Goal: Task Accomplishment & Management: Manage account settings

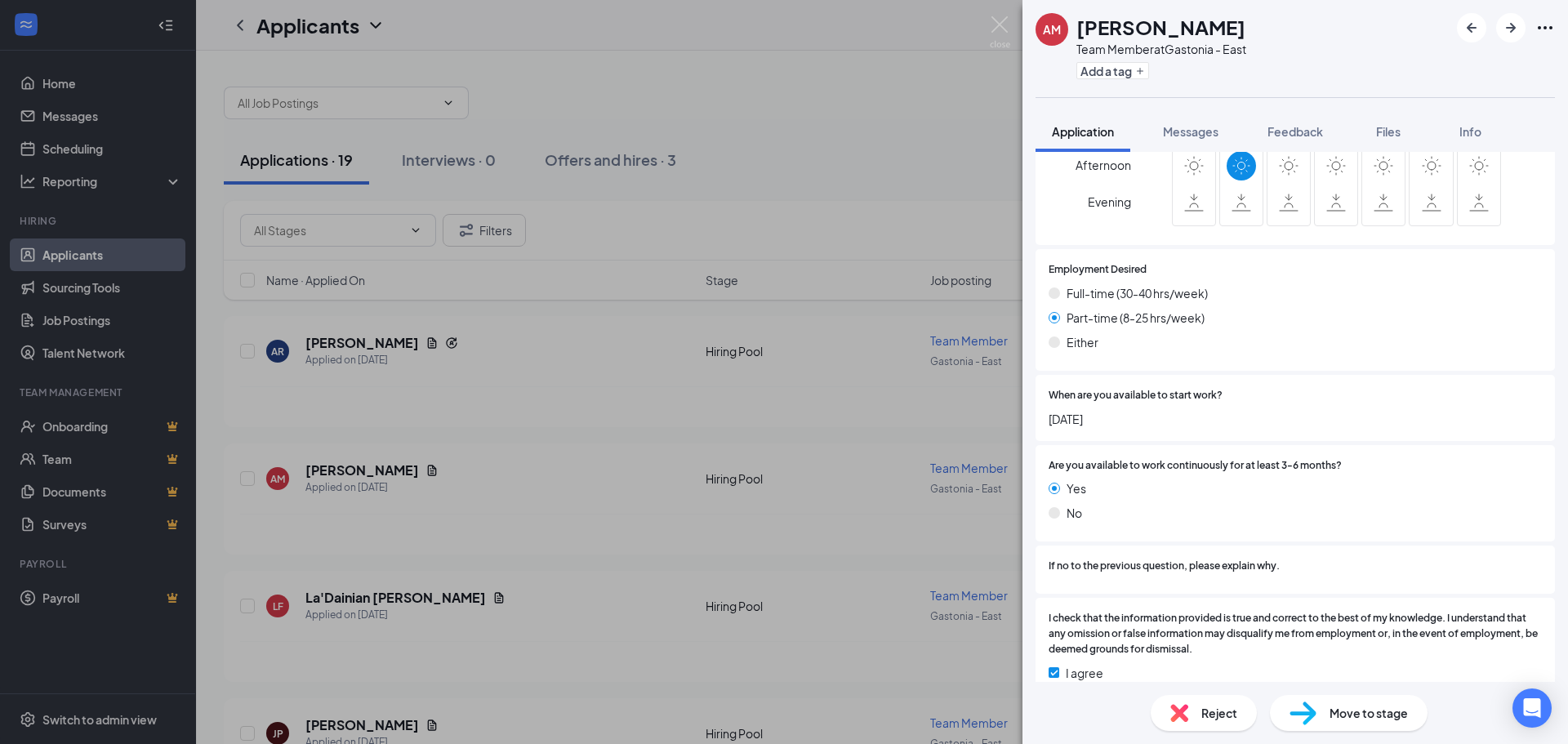
scroll to position [1292, 0]
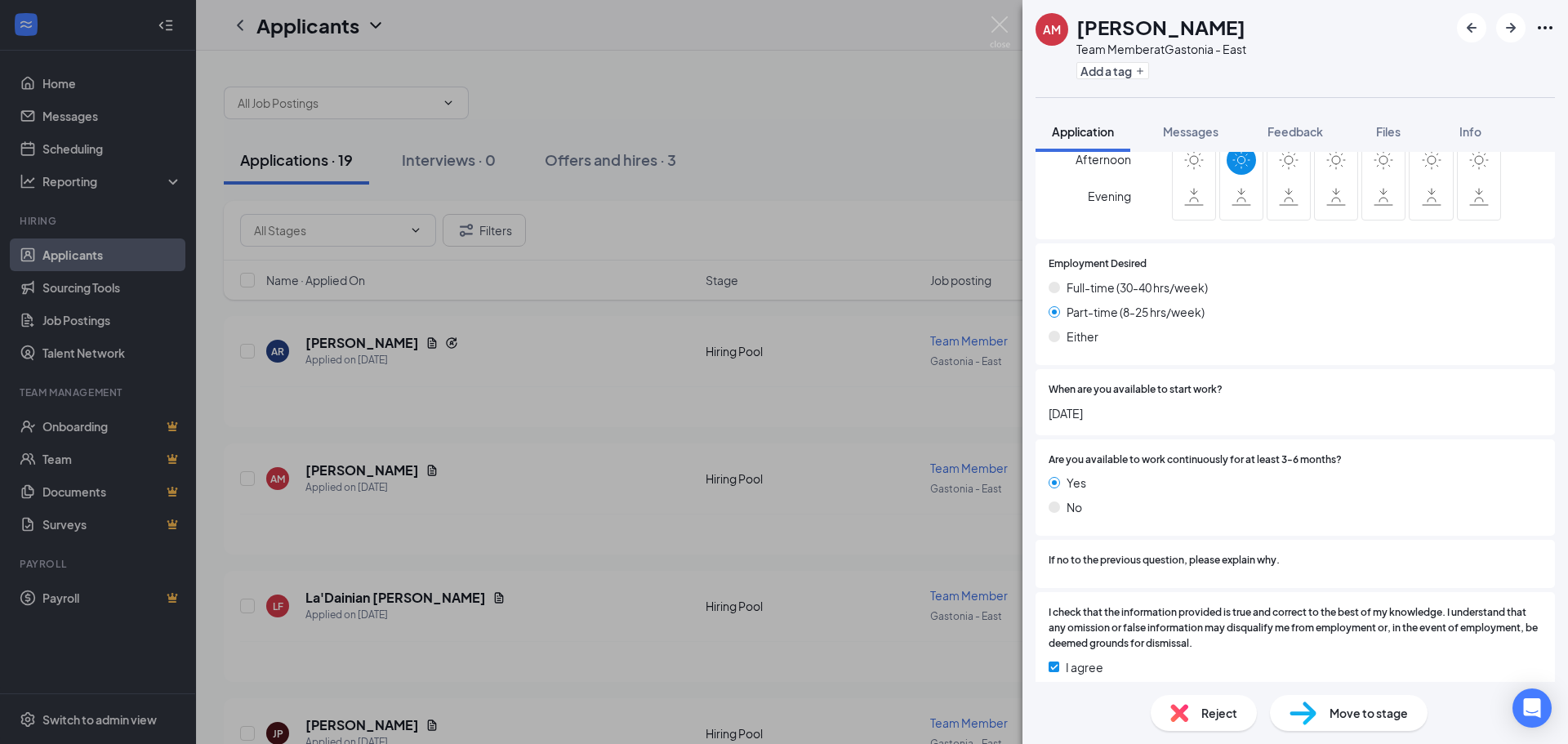
click at [1385, 716] on span "Move to stage" at bounding box center [1369, 712] width 79 height 18
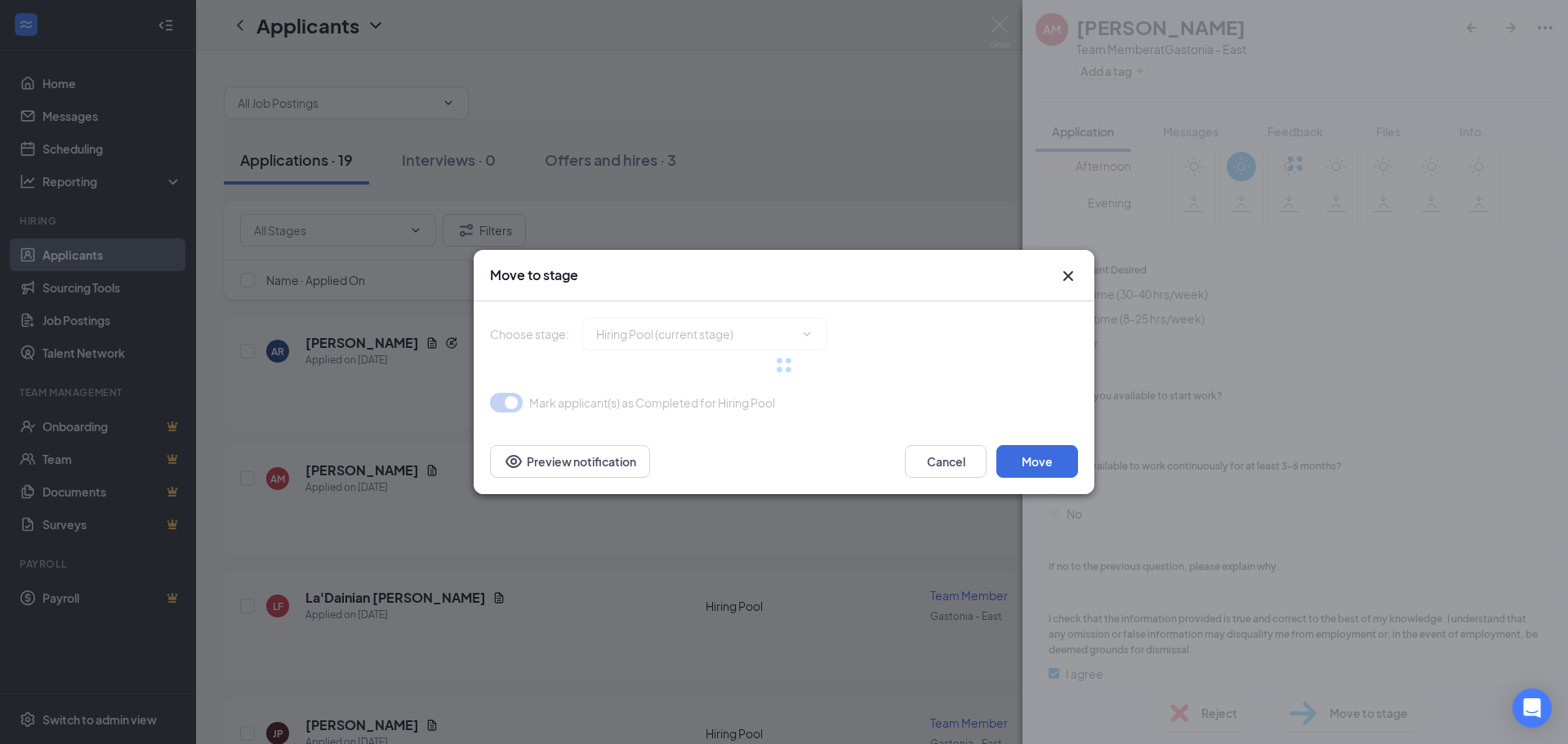
type input "Onsite Interview (next stage)"
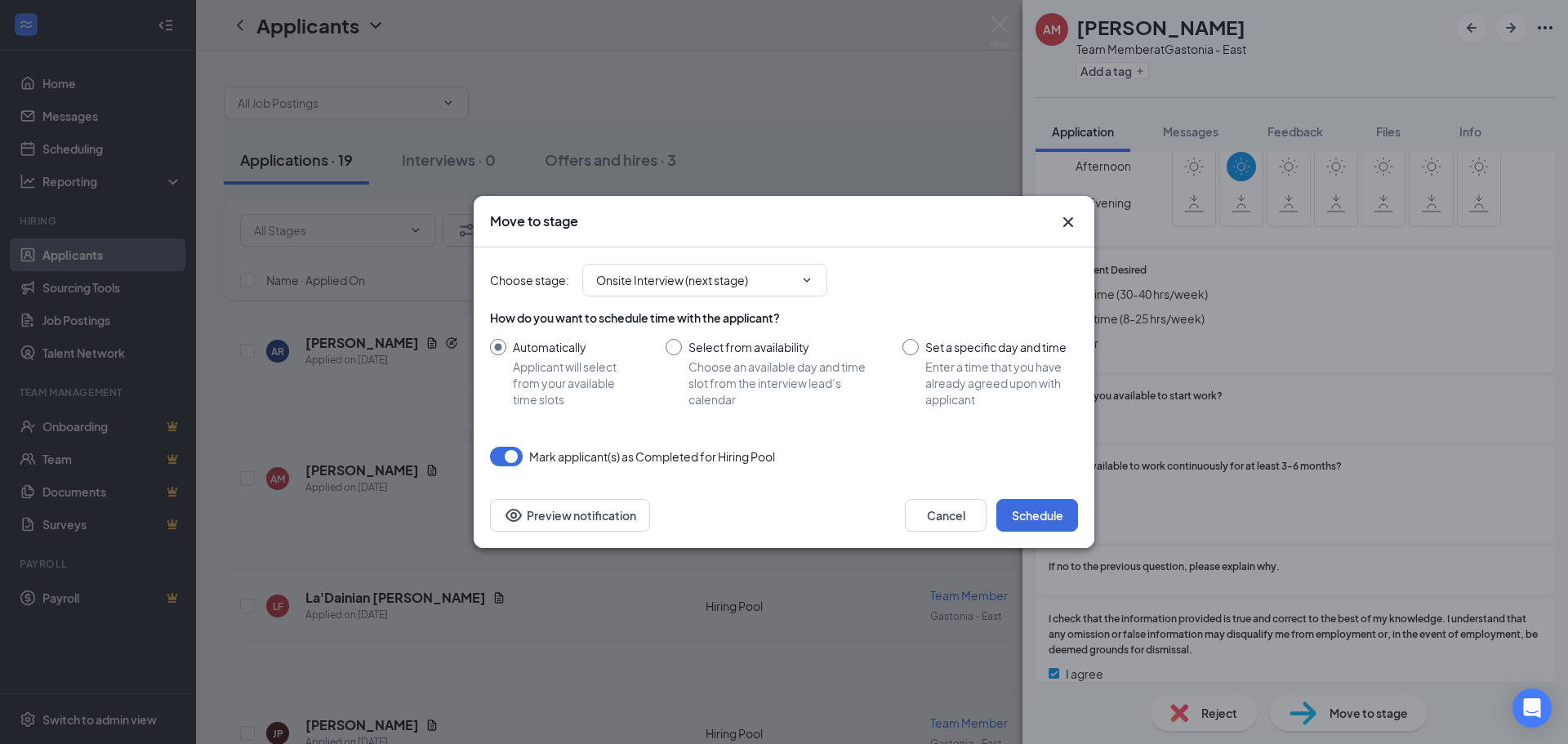
click at [765, 391] on input "Select from availability Choose an available day and time slot from the intervi…" at bounding box center [768, 373] width 204 height 69
radio input "true"
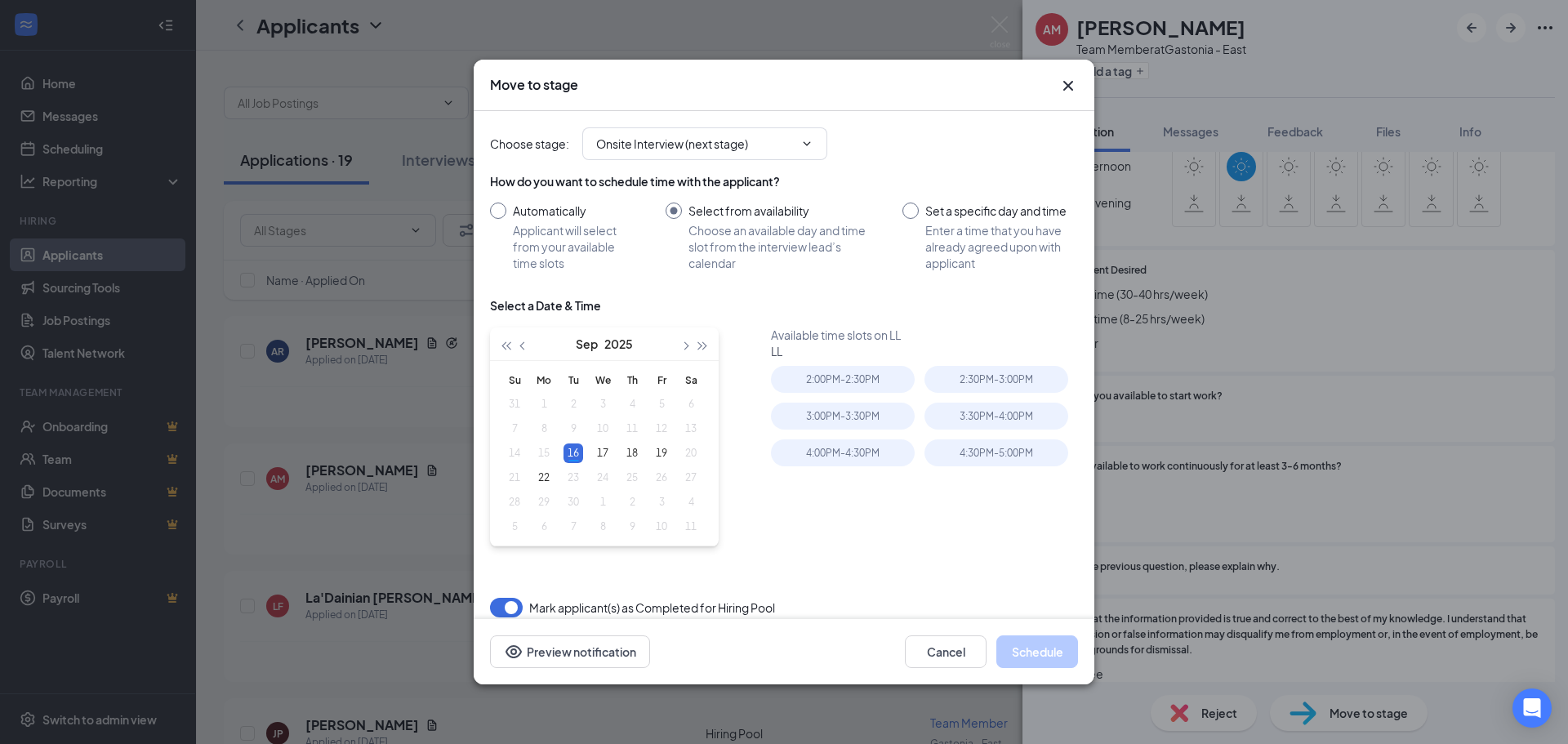
click at [507, 211] on input "Automatically Applicant will select from your available time slots" at bounding box center [561, 237] width 143 height 69
radio input "true"
radio input "false"
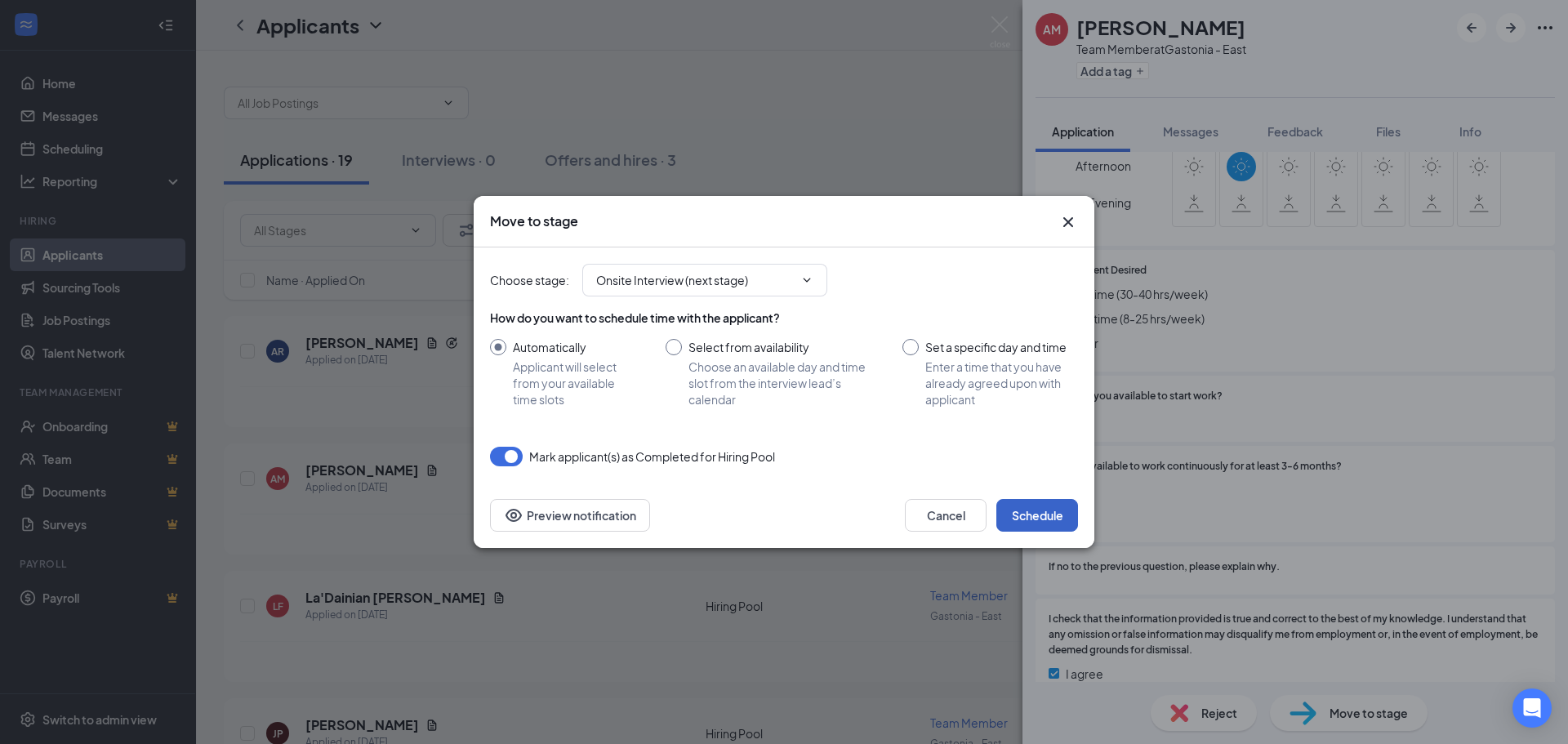
click at [1028, 520] on button "Schedule" at bounding box center [1037, 514] width 81 height 33
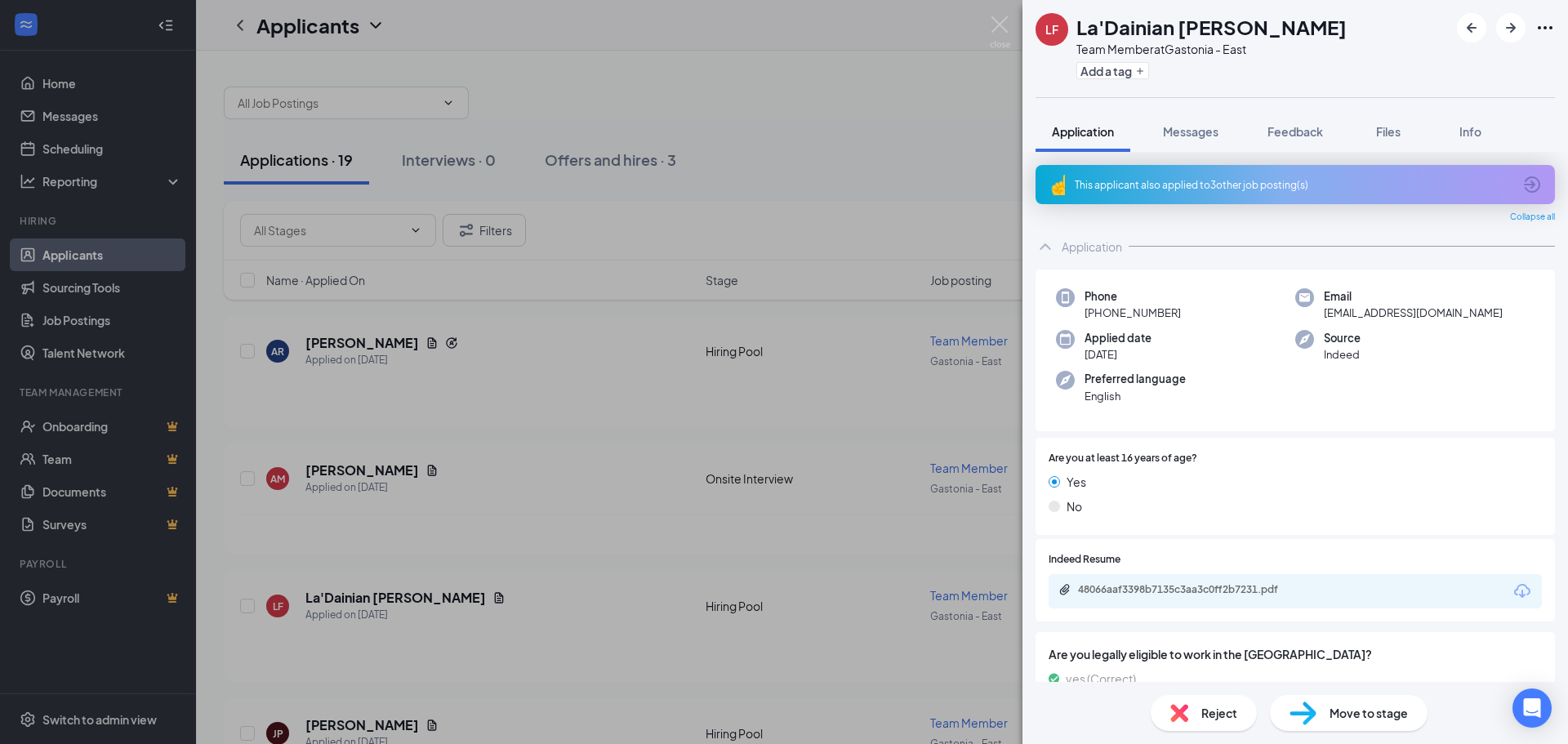
click at [799, 393] on div "LF La'Dainian [PERSON_NAME] Team Member at [GEOGRAPHIC_DATA] - East Add a tag A…" at bounding box center [784, 372] width 1568 height 744
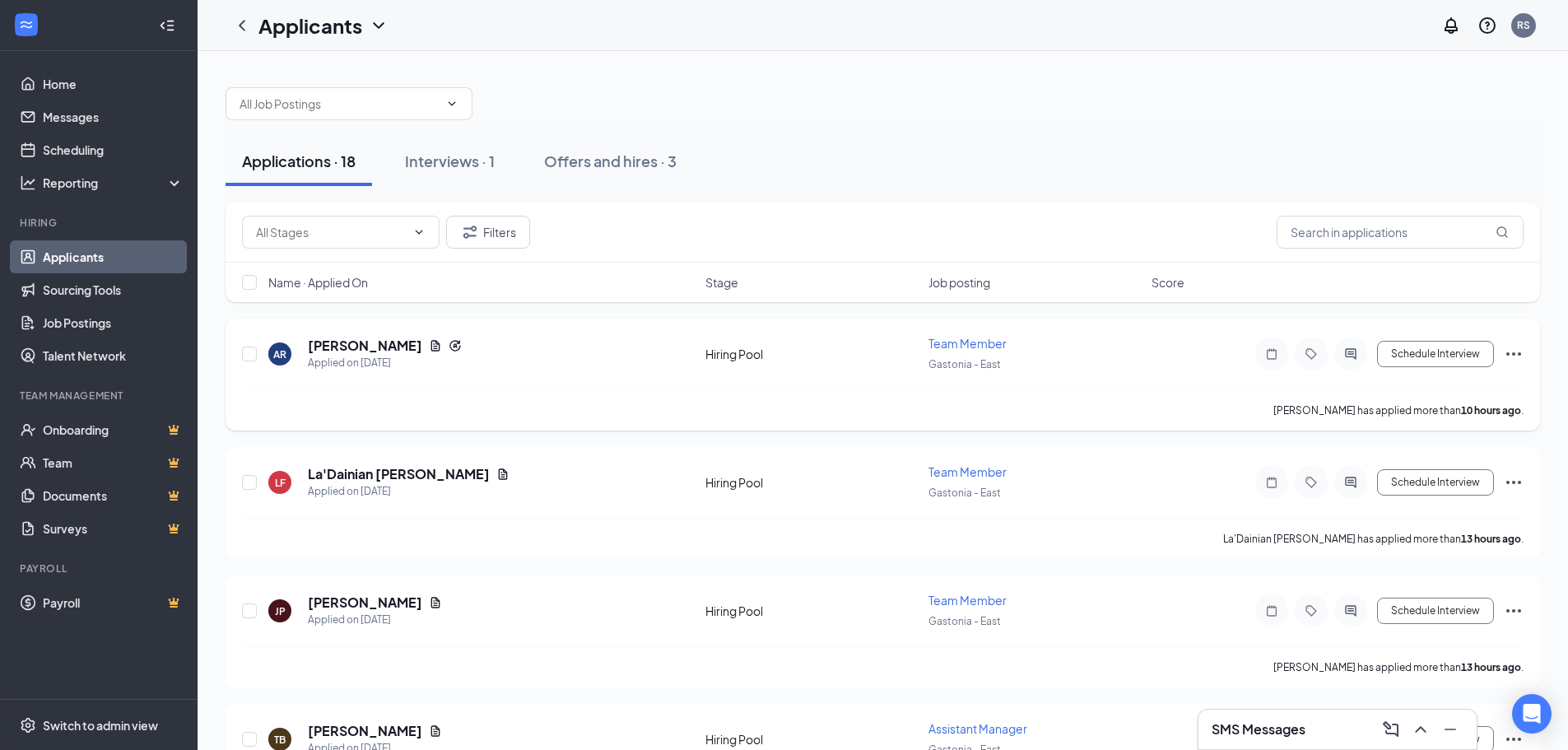
click at [710, 379] on div "AR [PERSON_NAME] Applied on [DATE] Hiring Pool Team Member [GEOGRAPHIC_DATA] - …" at bounding box center [882, 362] width 1282 height 54
click at [1197, 380] on div "AR [PERSON_NAME] Applied on [DATE] Hiring Pool Team Member [GEOGRAPHIC_DATA] - …" at bounding box center [882, 362] width 1282 height 54
click at [667, 356] on div "AR [PERSON_NAME] Applied on [DATE]" at bounding box center [482, 354] width 427 height 35
click at [308, 340] on h5 "[PERSON_NAME]" at bounding box center [364, 345] width 114 height 18
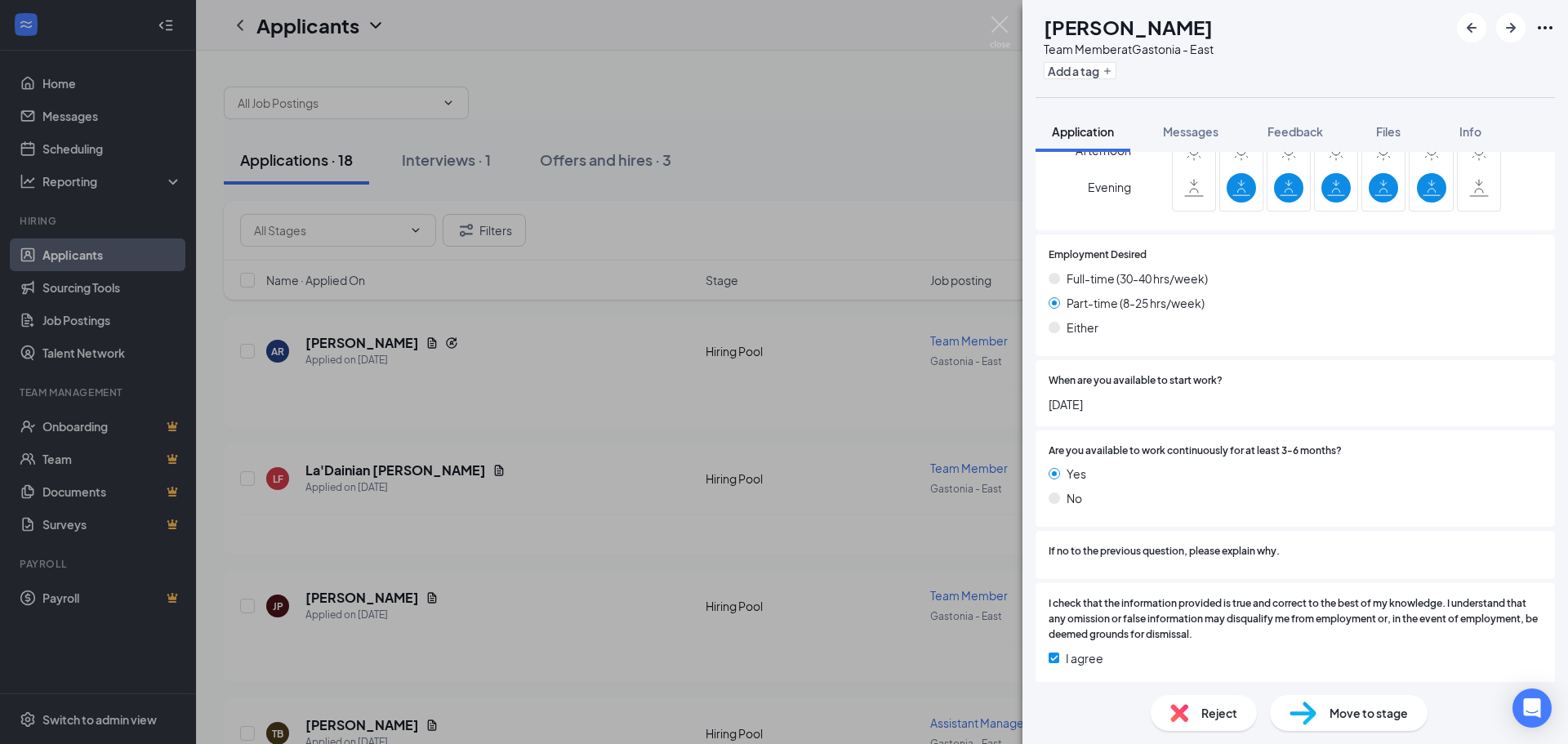
scroll to position [1284, 0]
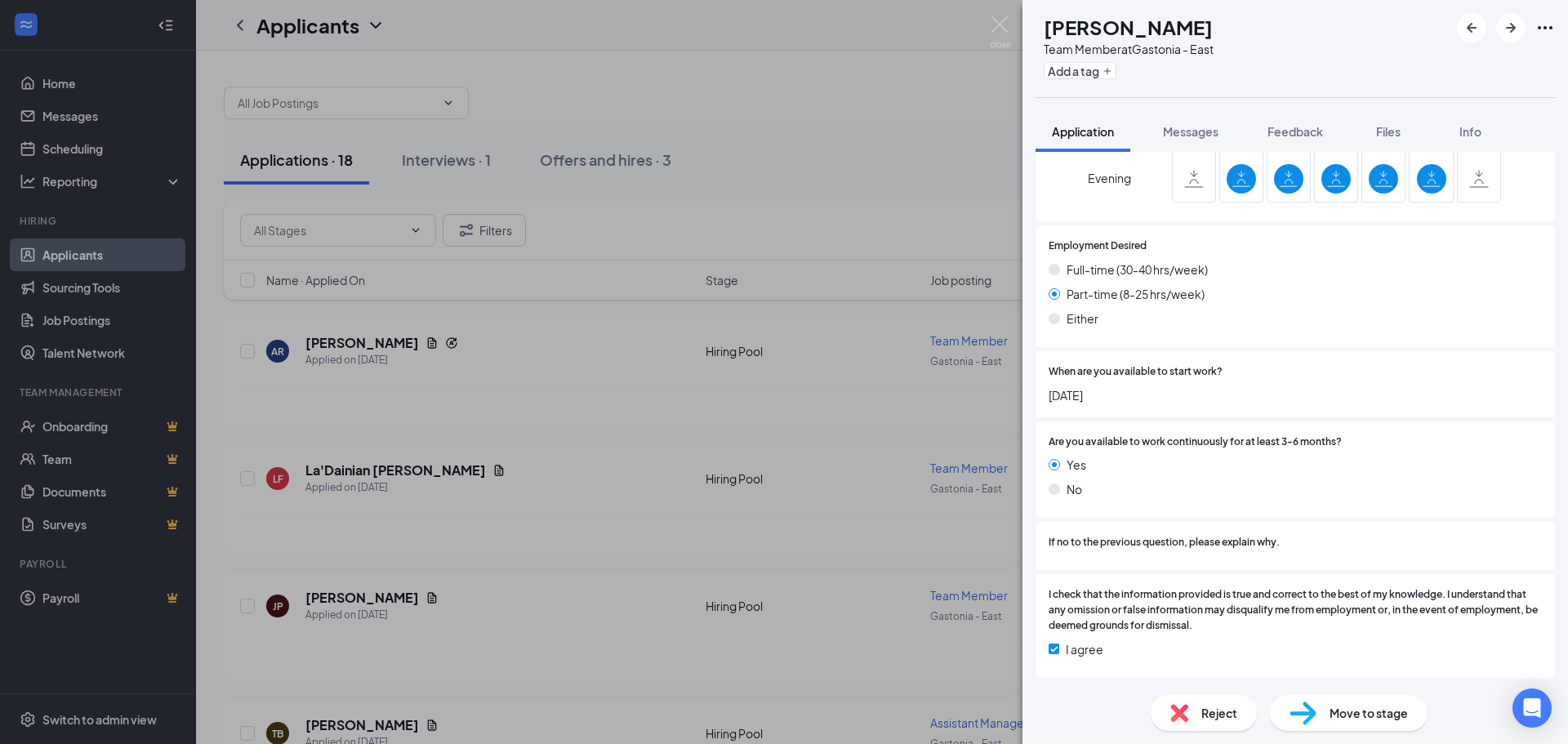
click at [936, 373] on div "AR [PERSON_NAME] Team Member at [GEOGRAPHIC_DATA] - East Add a tag Application …" at bounding box center [784, 372] width 1568 height 744
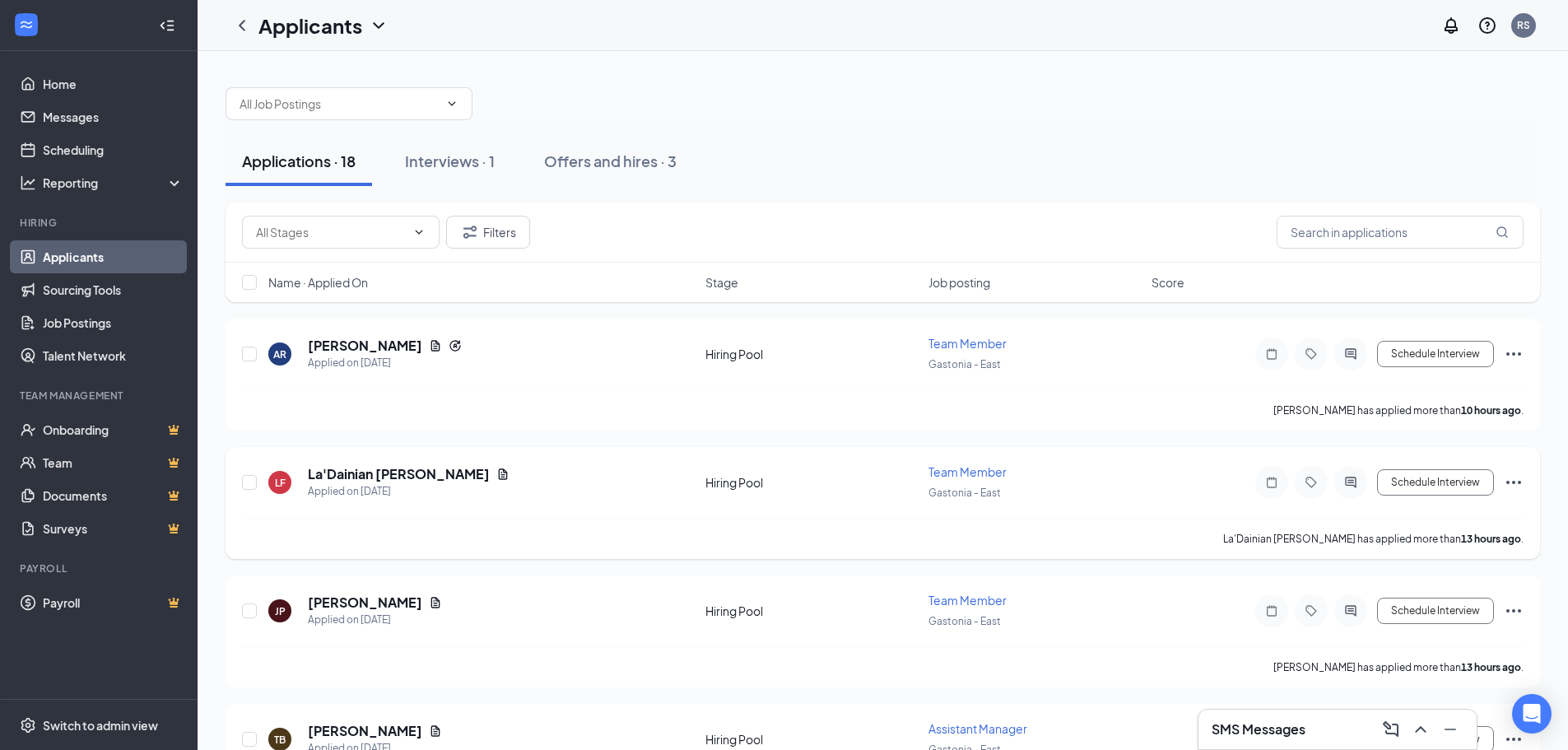
click at [878, 527] on div "La'Dainian [PERSON_NAME] has applied more than 13 hours ago ." at bounding box center [882, 538] width 1282 height 41
click at [362, 470] on h5 "La'Dainian [PERSON_NAME]" at bounding box center [398, 474] width 182 height 18
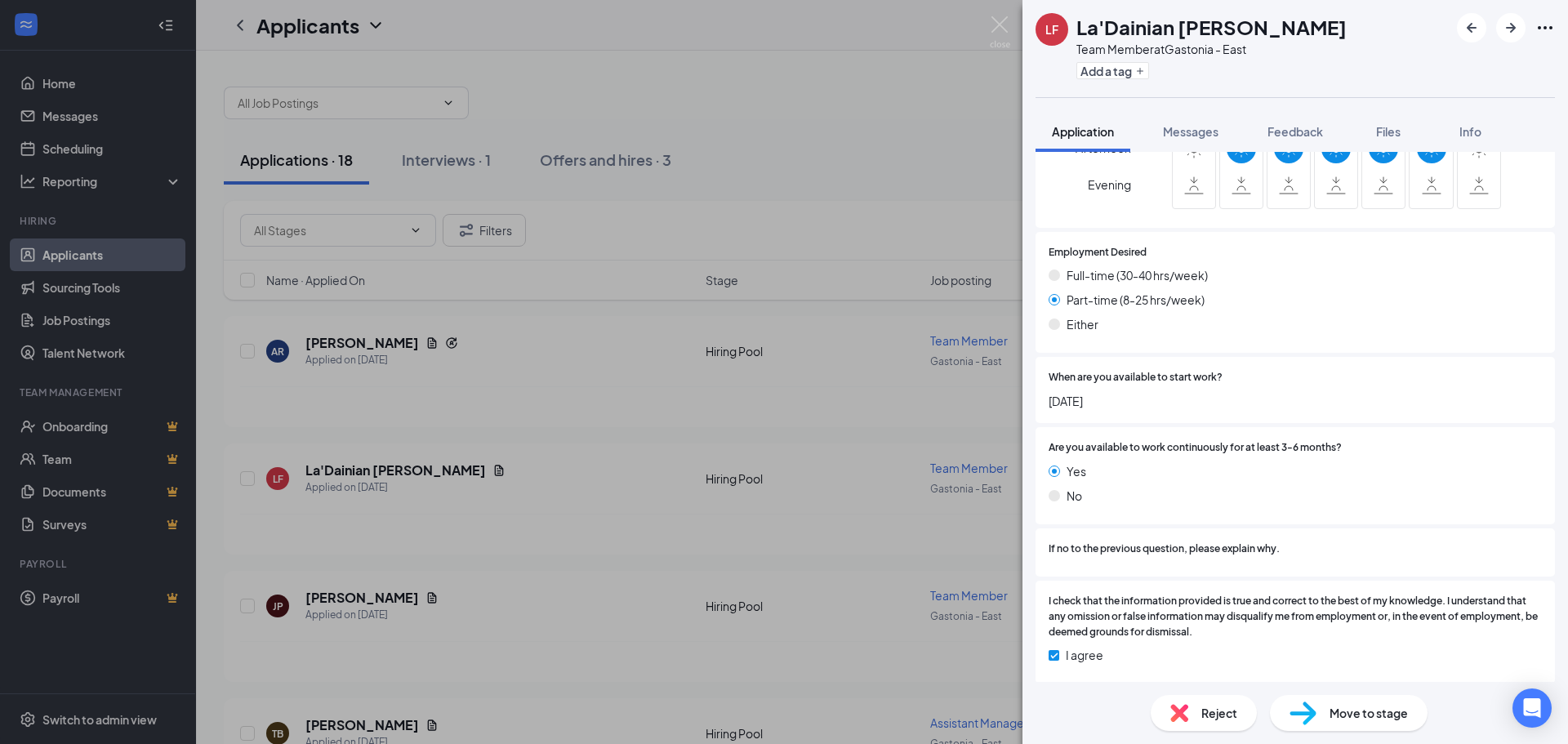
scroll to position [1475, 0]
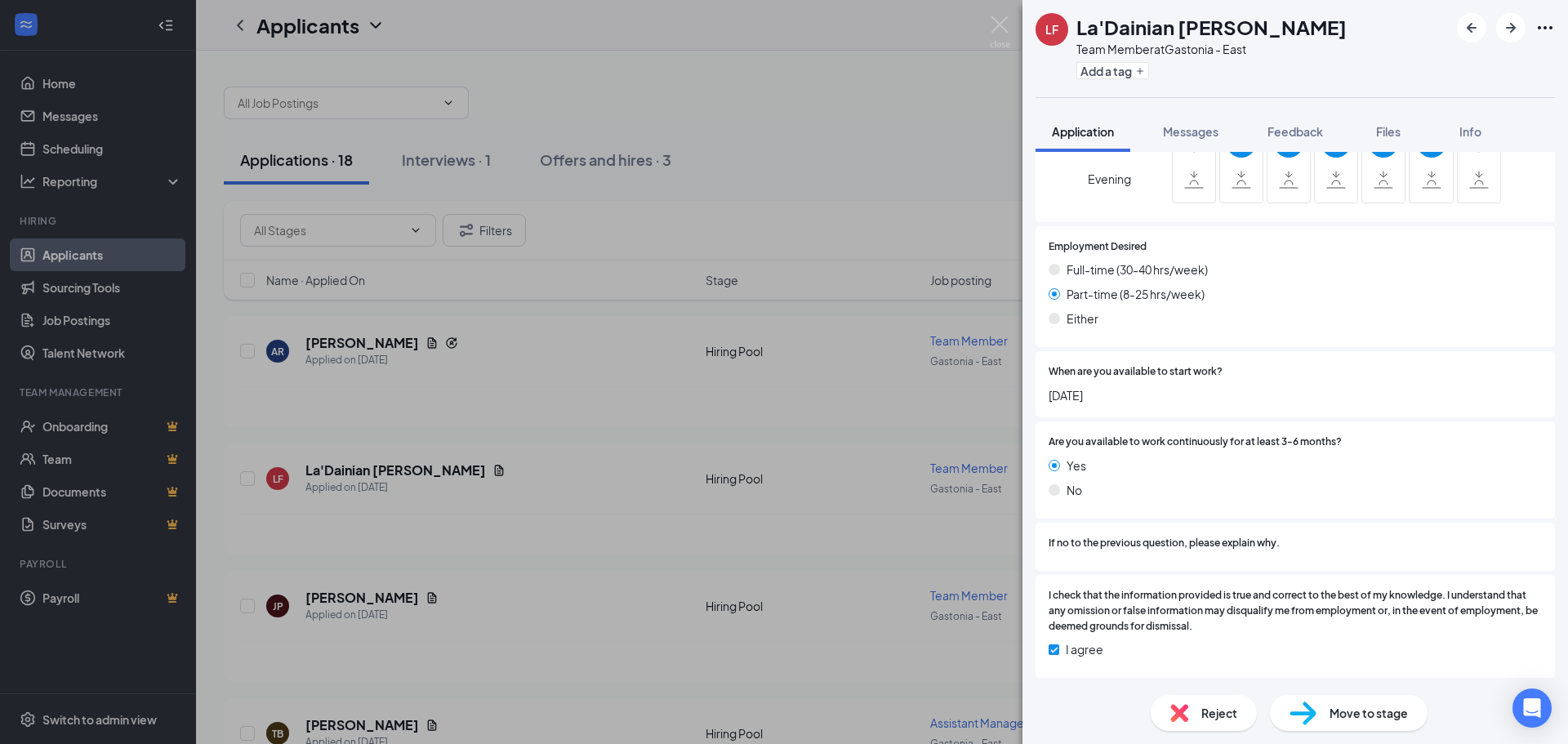
click at [669, 364] on div "LF La'Dainian [PERSON_NAME] Team Member at [GEOGRAPHIC_DATA] - East Add a tag A…" at bounding box center [784, 372] width 1568 height 744
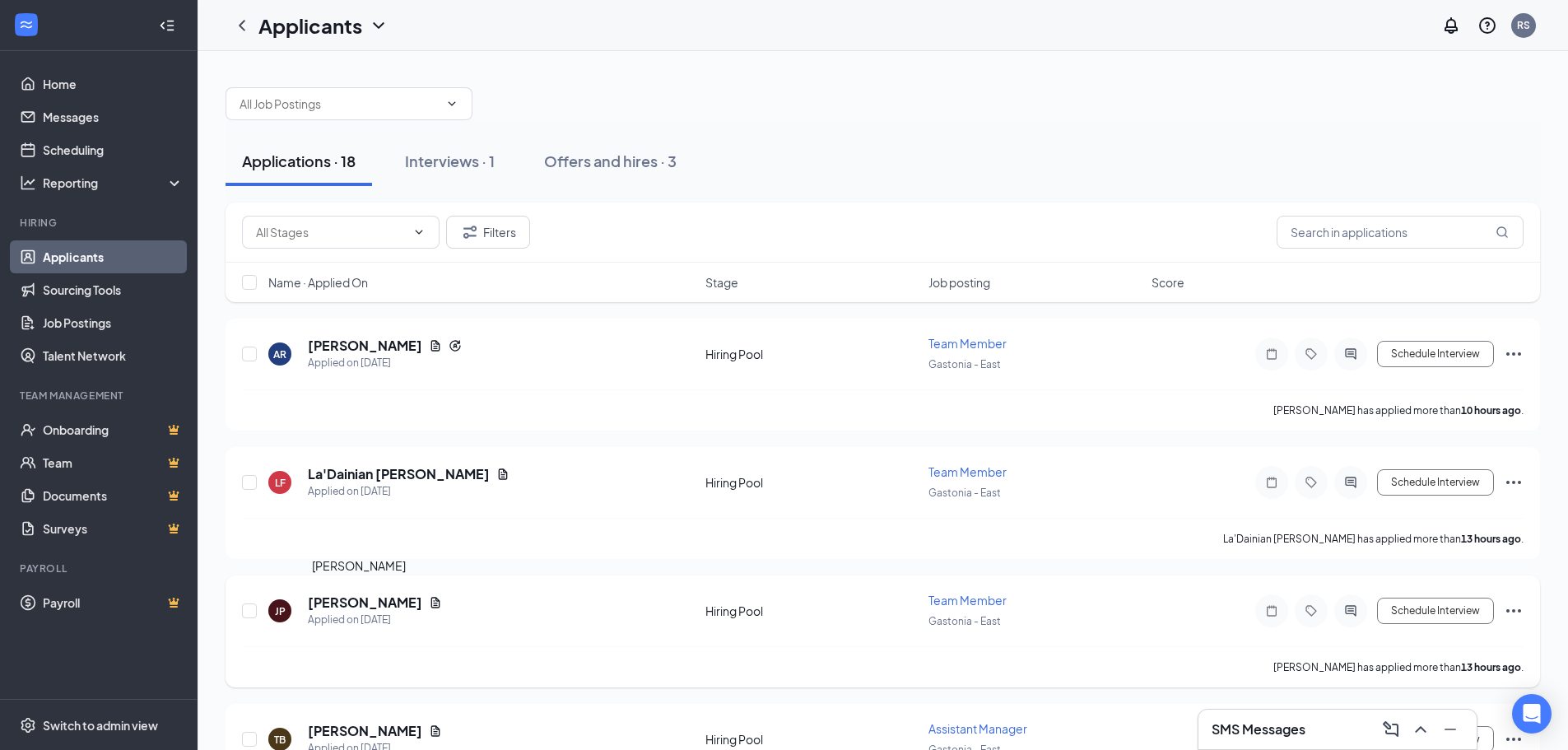
click at [350, 602] on h5 "[PERSON_NAME]" at bounding box center [364, 602] width 114 height 18
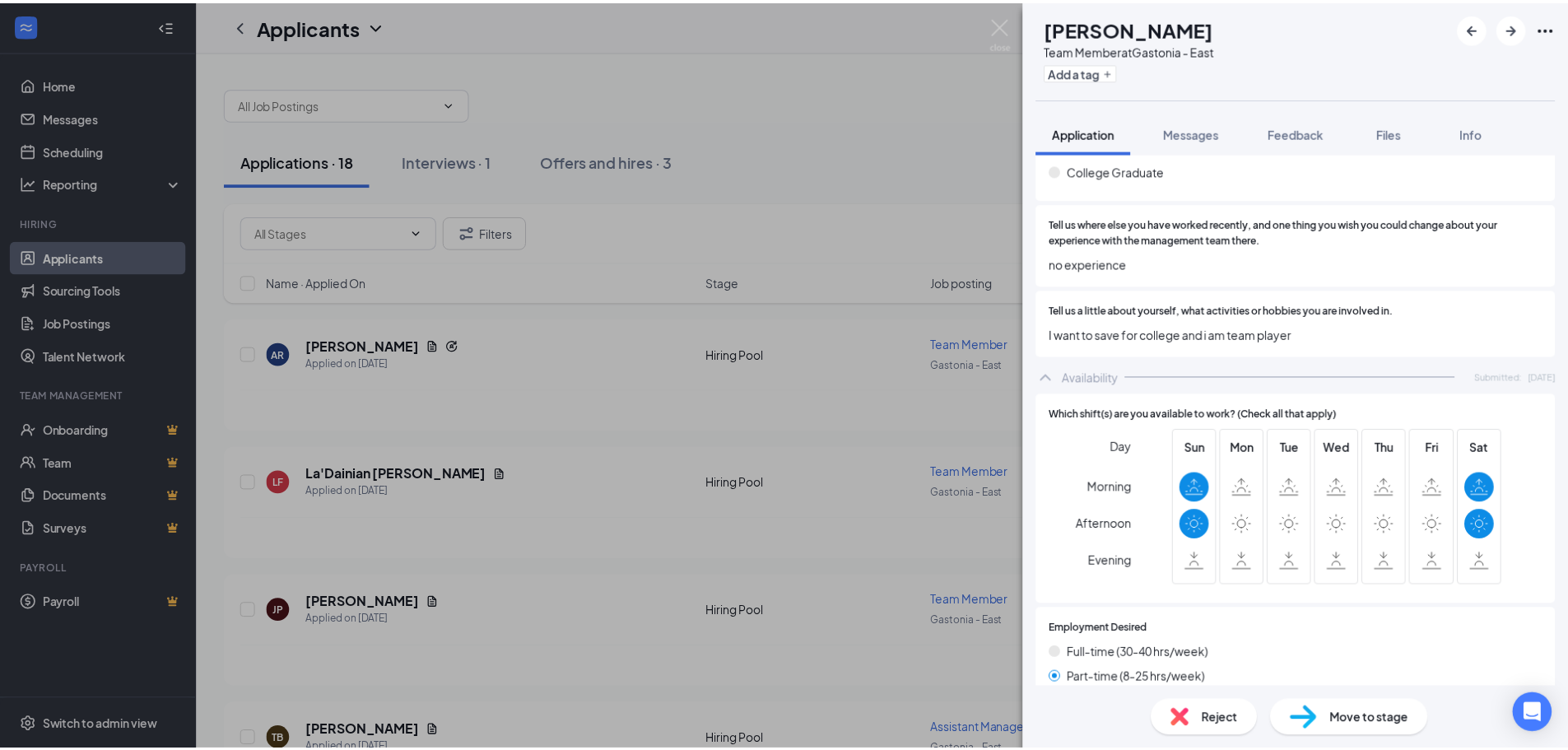
scroll to position [905, 0]
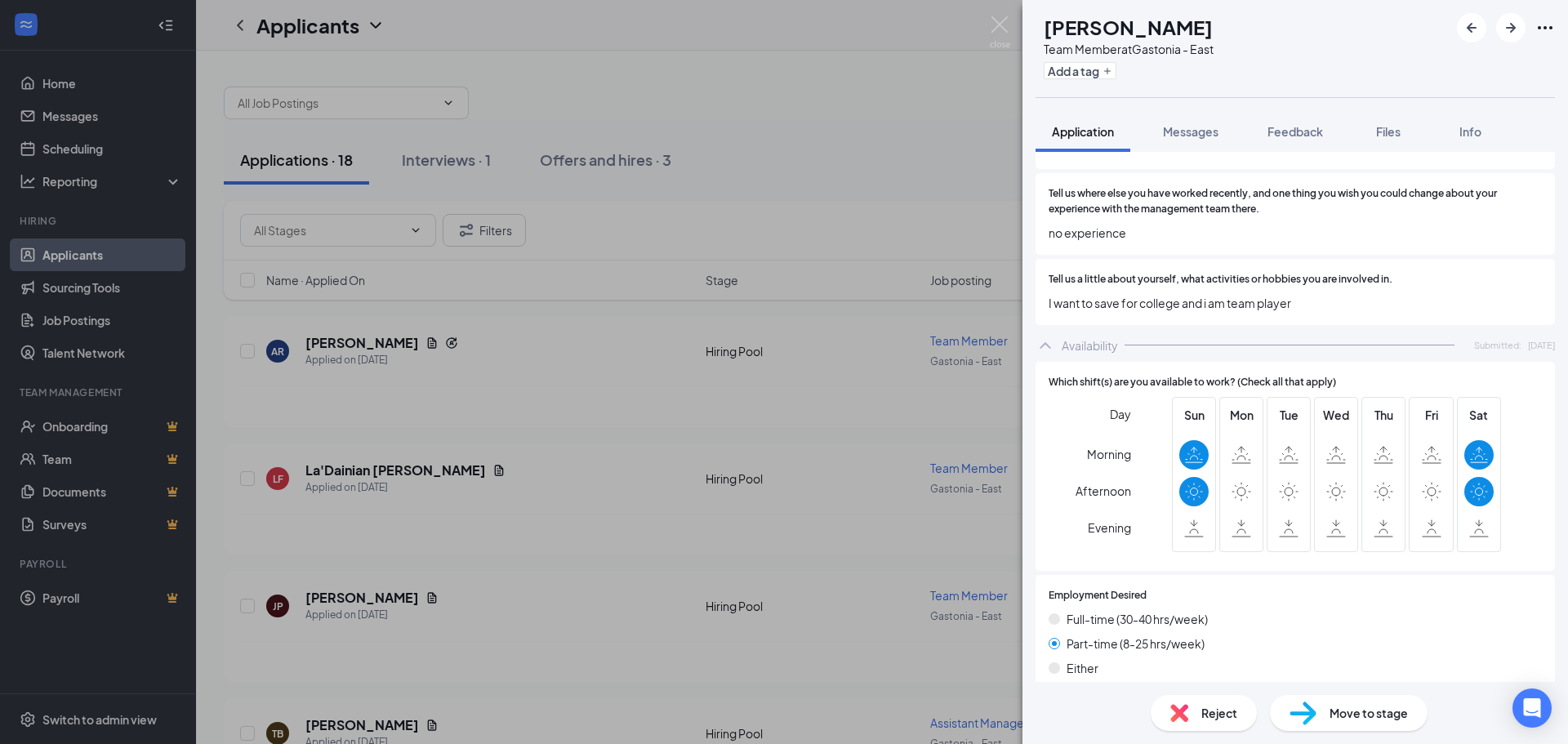
click at [870, 385] on div "[PERSON_NAME] Team Member at [GEOGRAPHIC_DATA] - East Add a tag Application Mes…" at bounding box center [784, 372] width 1568 height 744
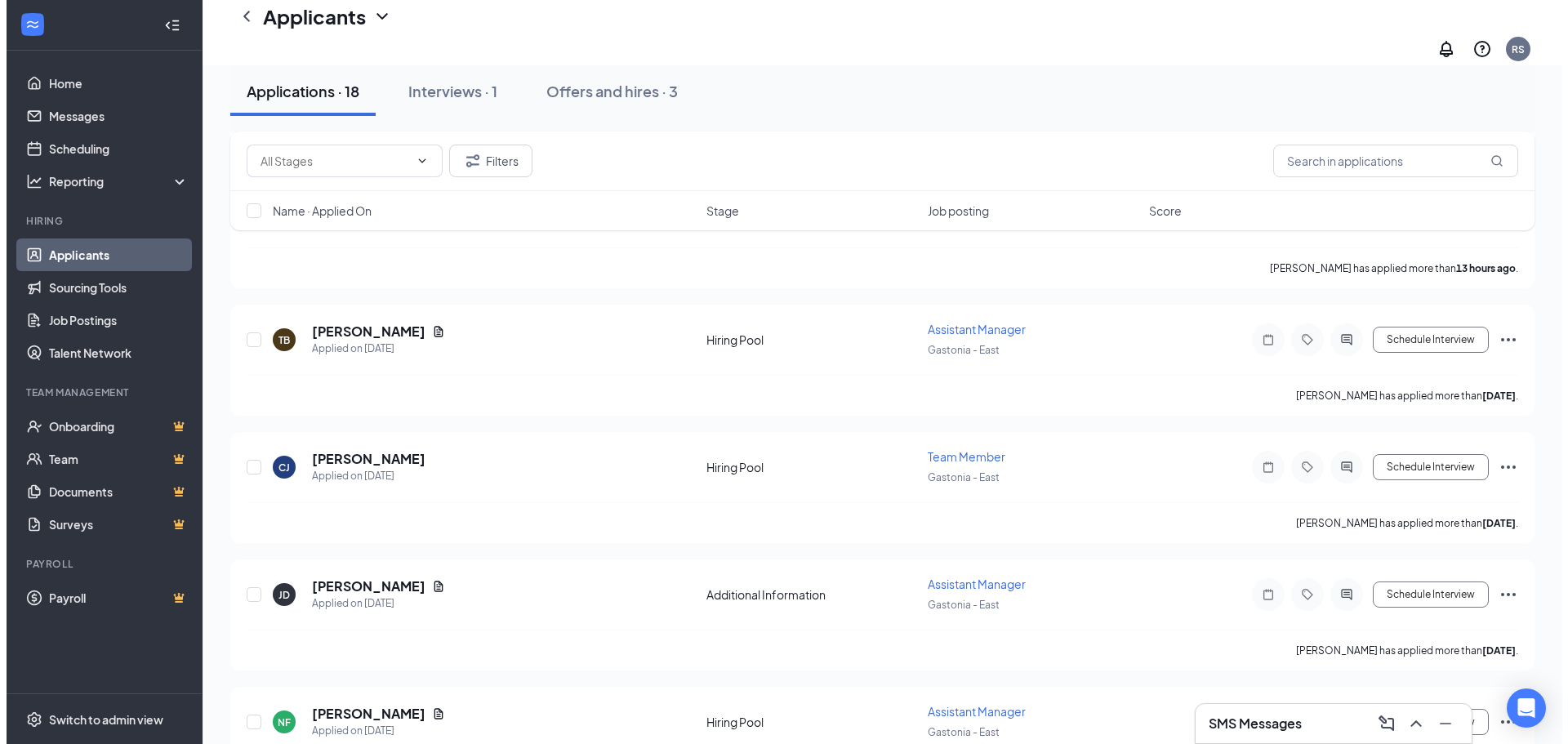
scroll to position [490, 0]
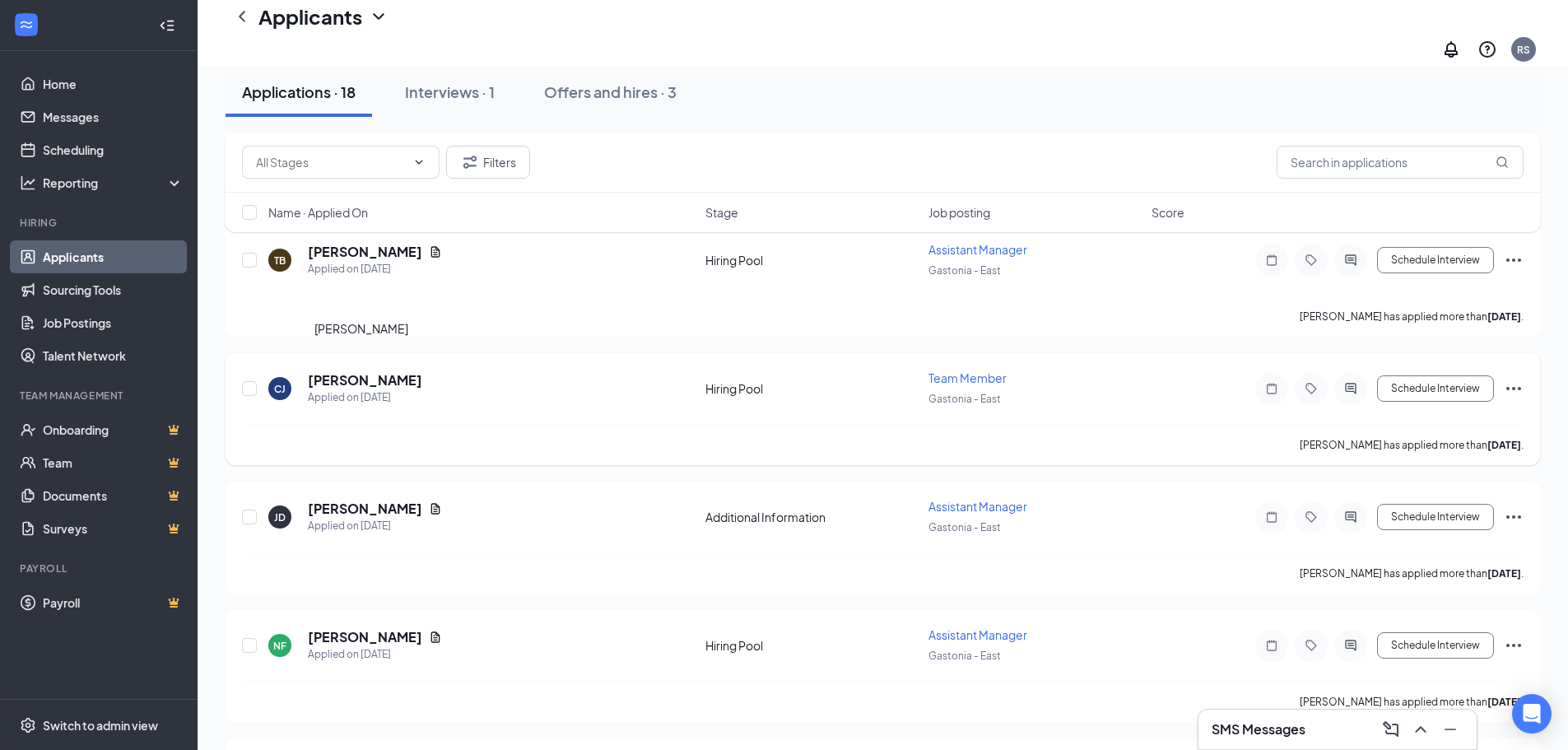
click at [397, 372] on h5 "[PERSON_NAME]" at bounding box center [364, 379] width 114 height 18
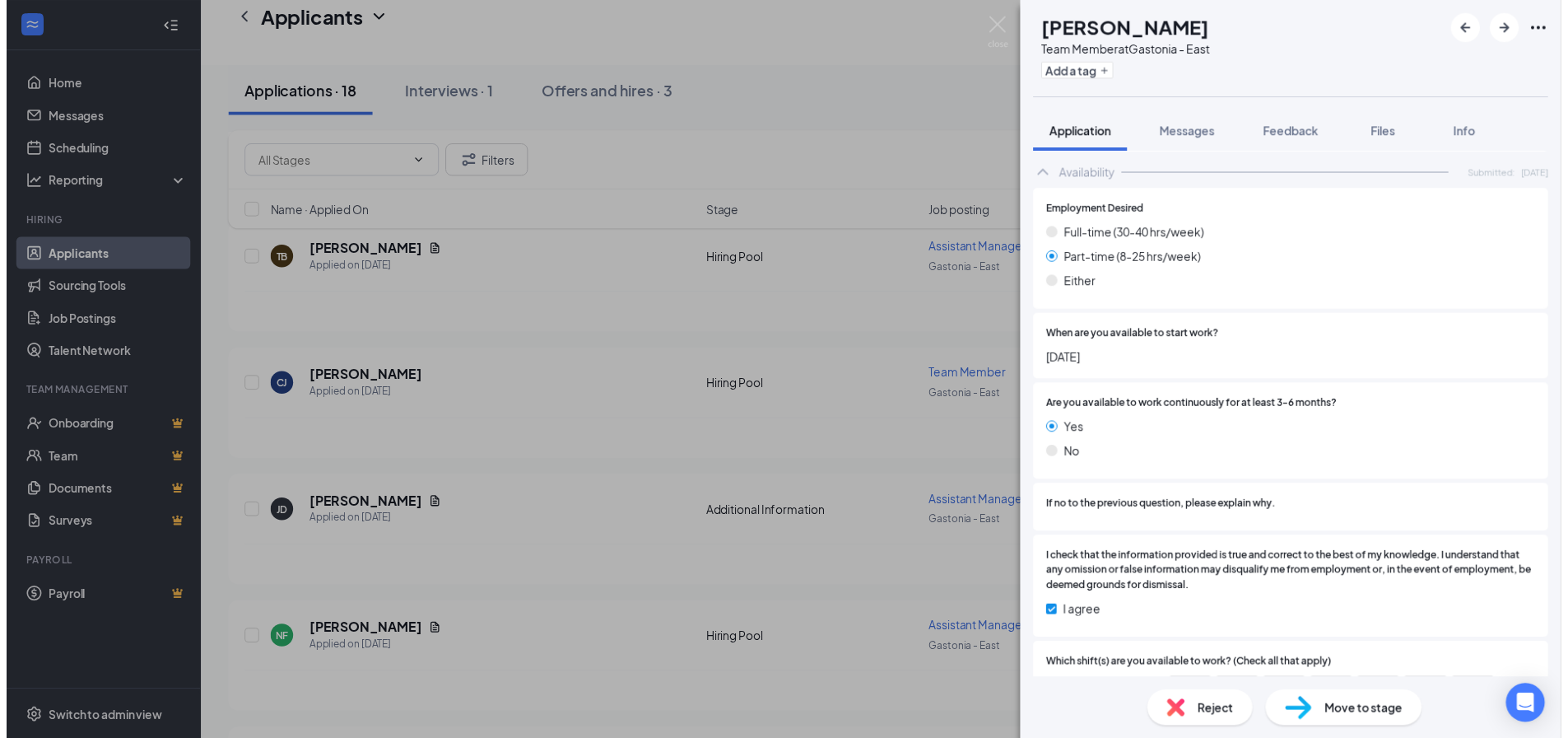
scroll to position [1159, 0]
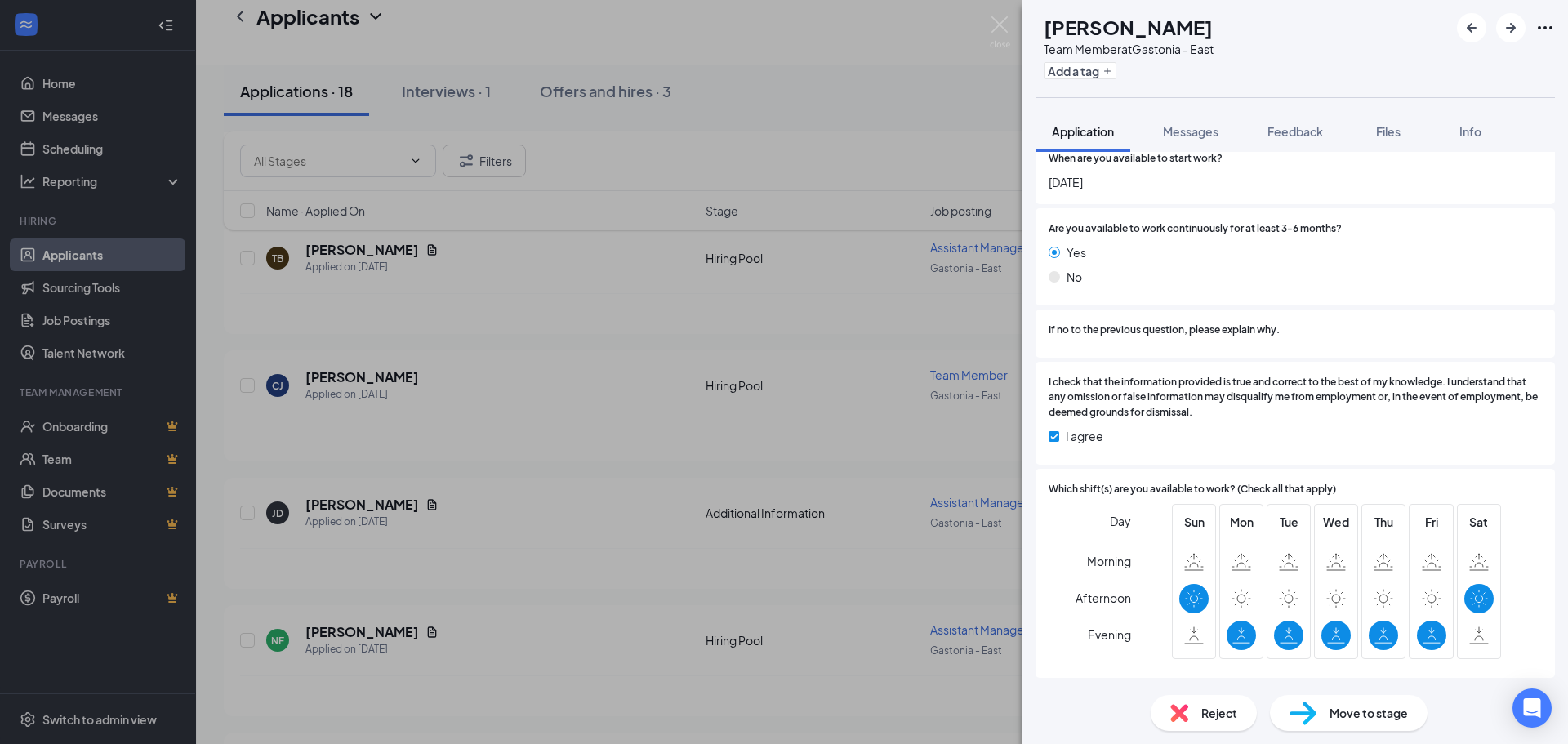
click at [730, 413] on div "[PERSON_NAME] Team Member at [GEOGRAPHIC_DATA] - East Add a tag Application Mes…" at bounding box center [784, 372] width 1568 height 744
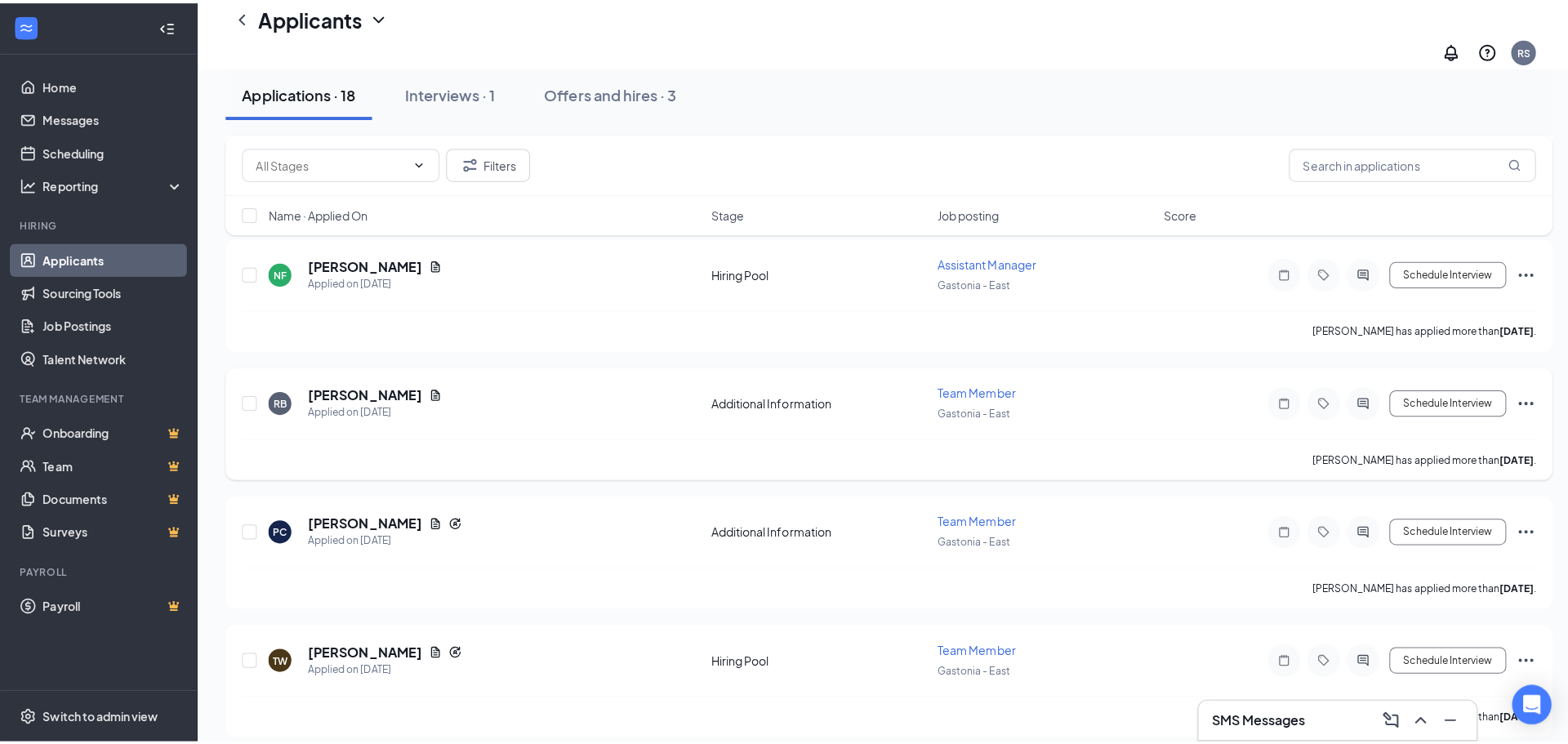
scroll to position [898, 0]
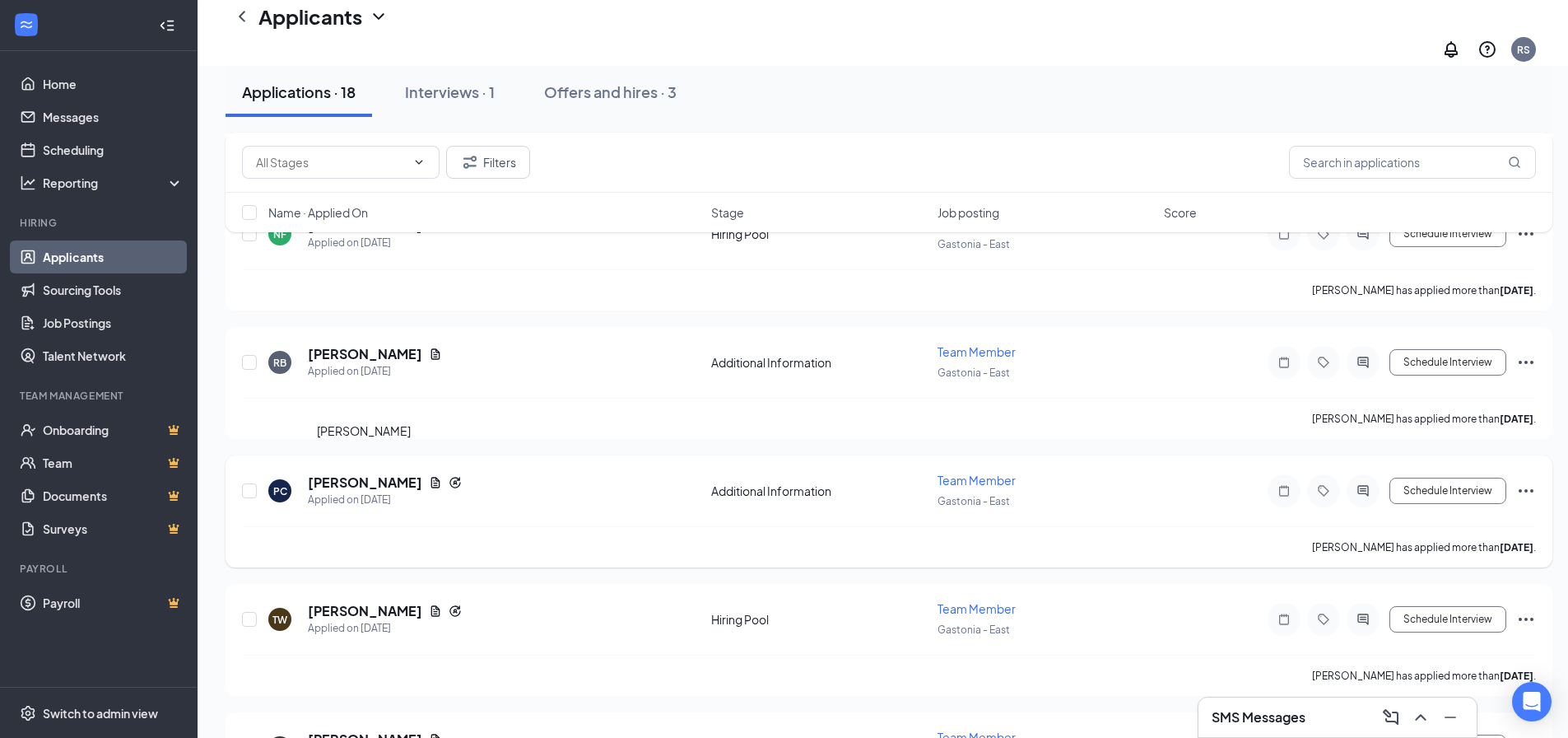
click at [370, 473] on h5 "[PERSON_NAME]" at bounding box center [364, 482] width 114 height 18
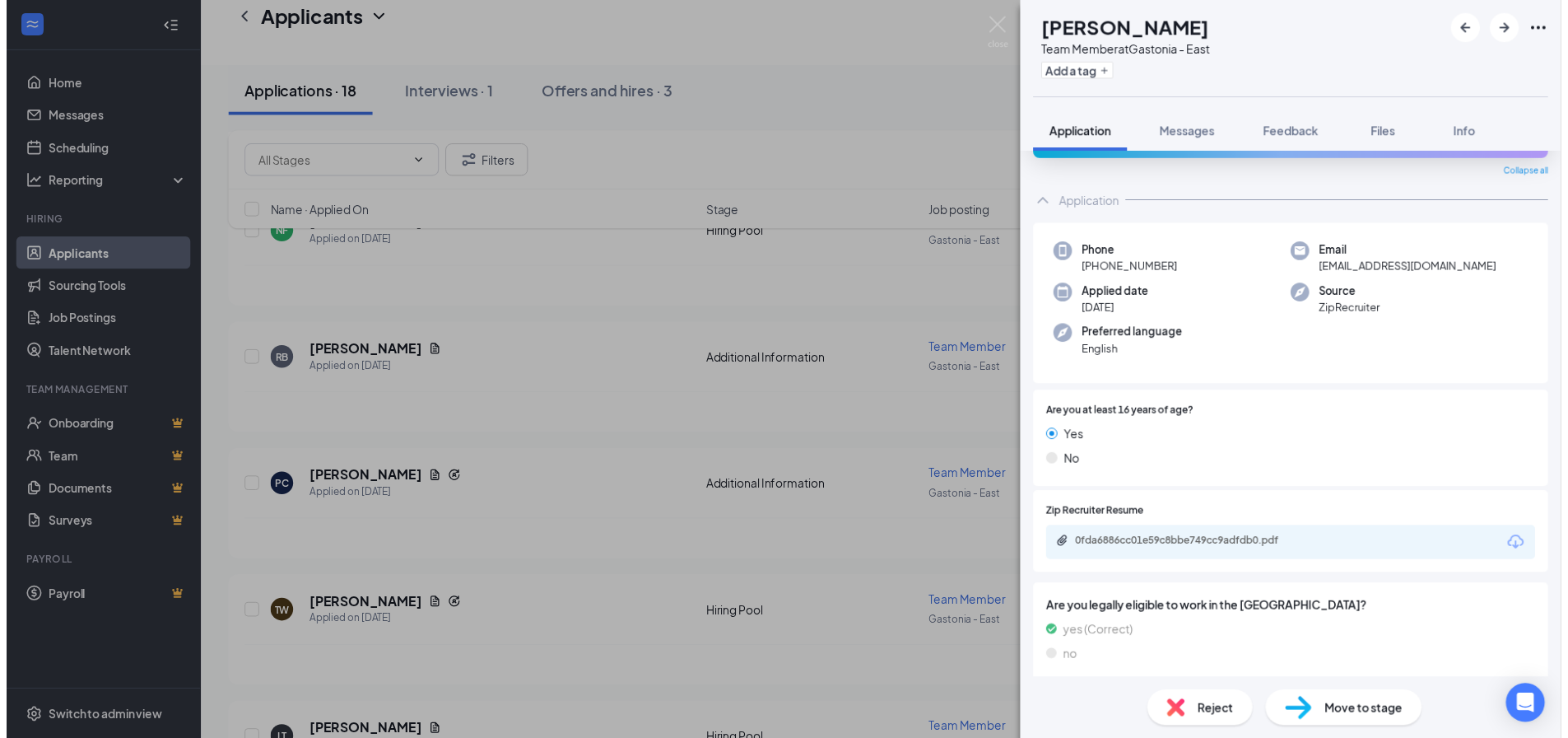
scroll to position [87, 0]
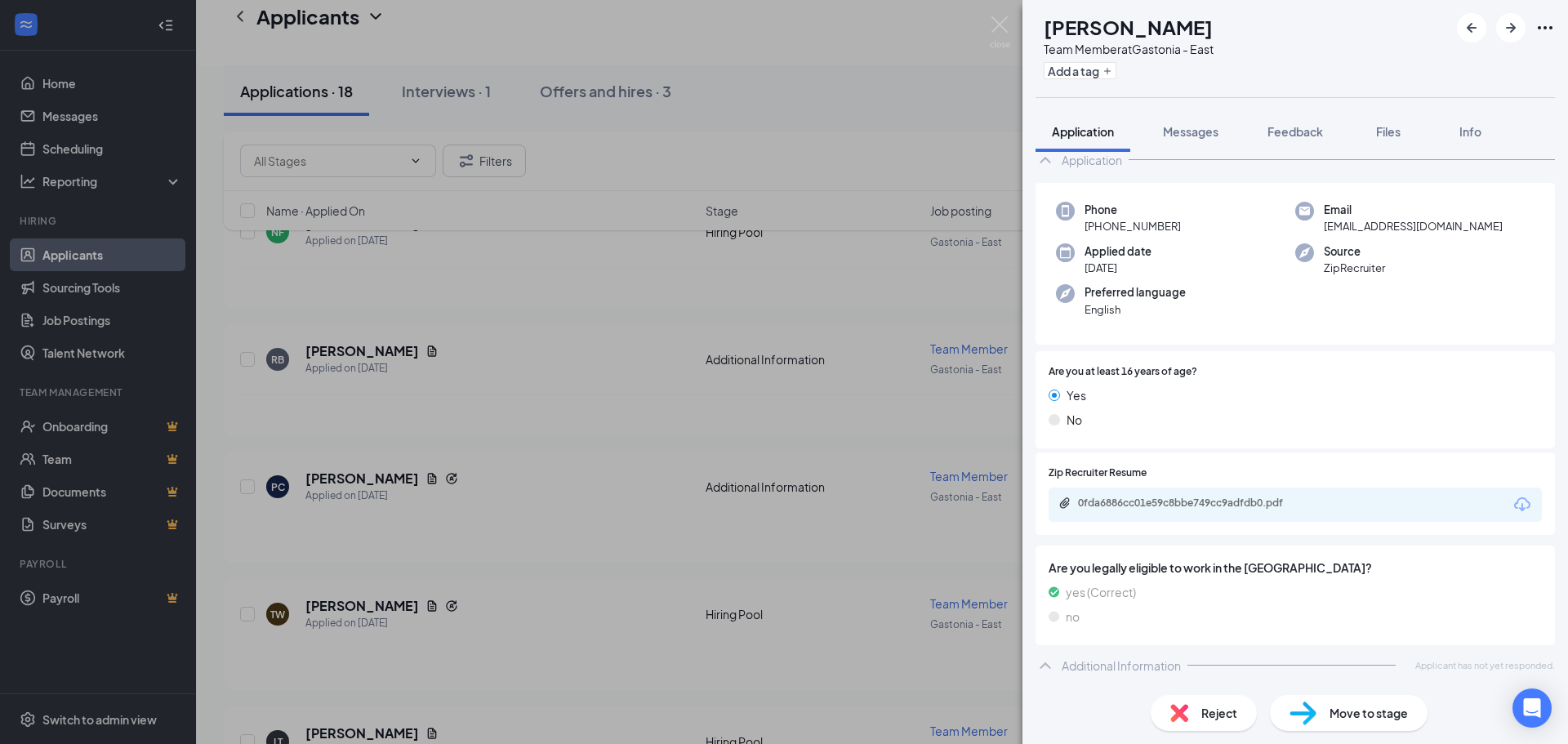
click at [356, 466] on div "PC [PERSON_NAME] Team Member at [GEOGRAPHIC_DATA] - East Add a tag Application …" at bounding box center [784, 372] width 1568 height 744
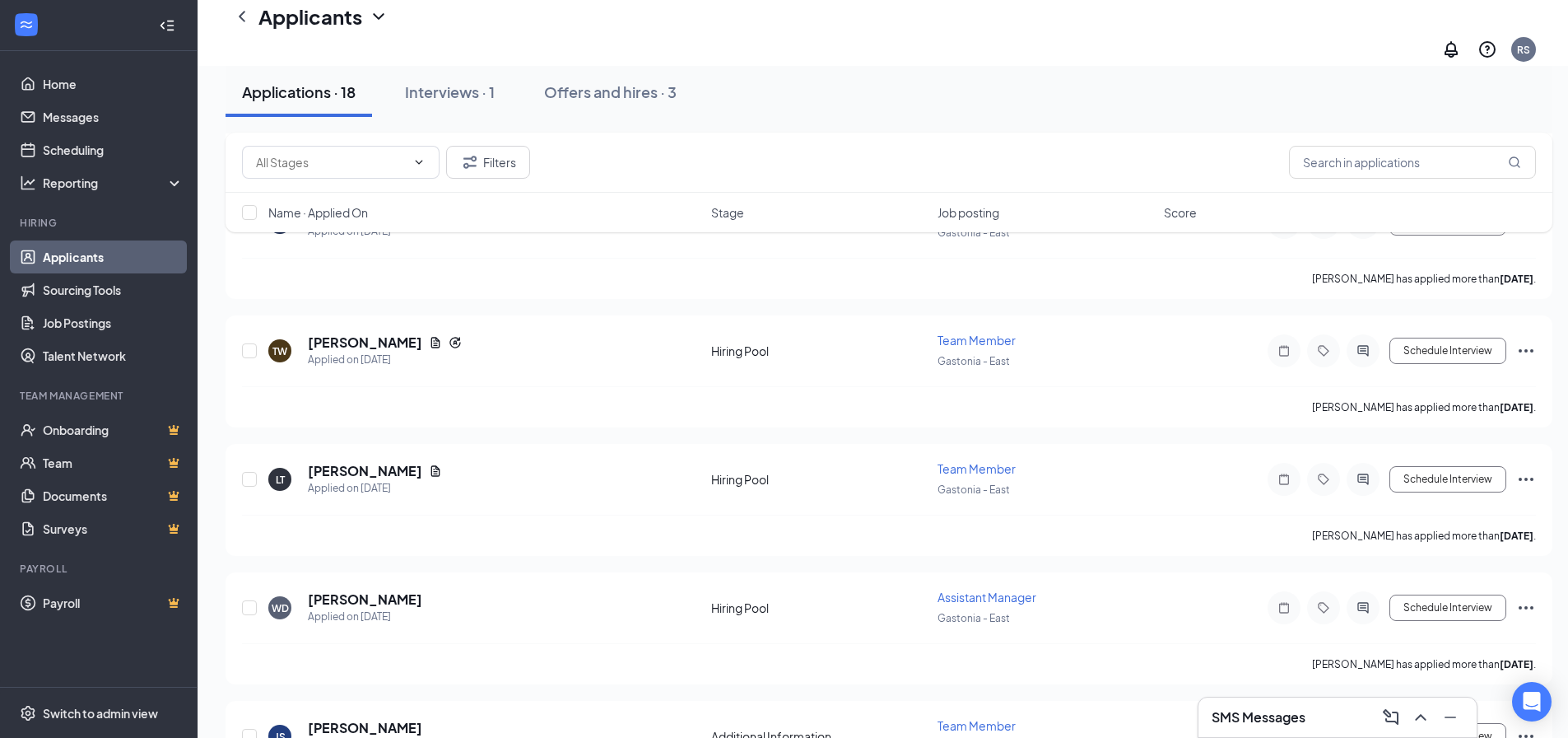
scroll to position [1318, 0]
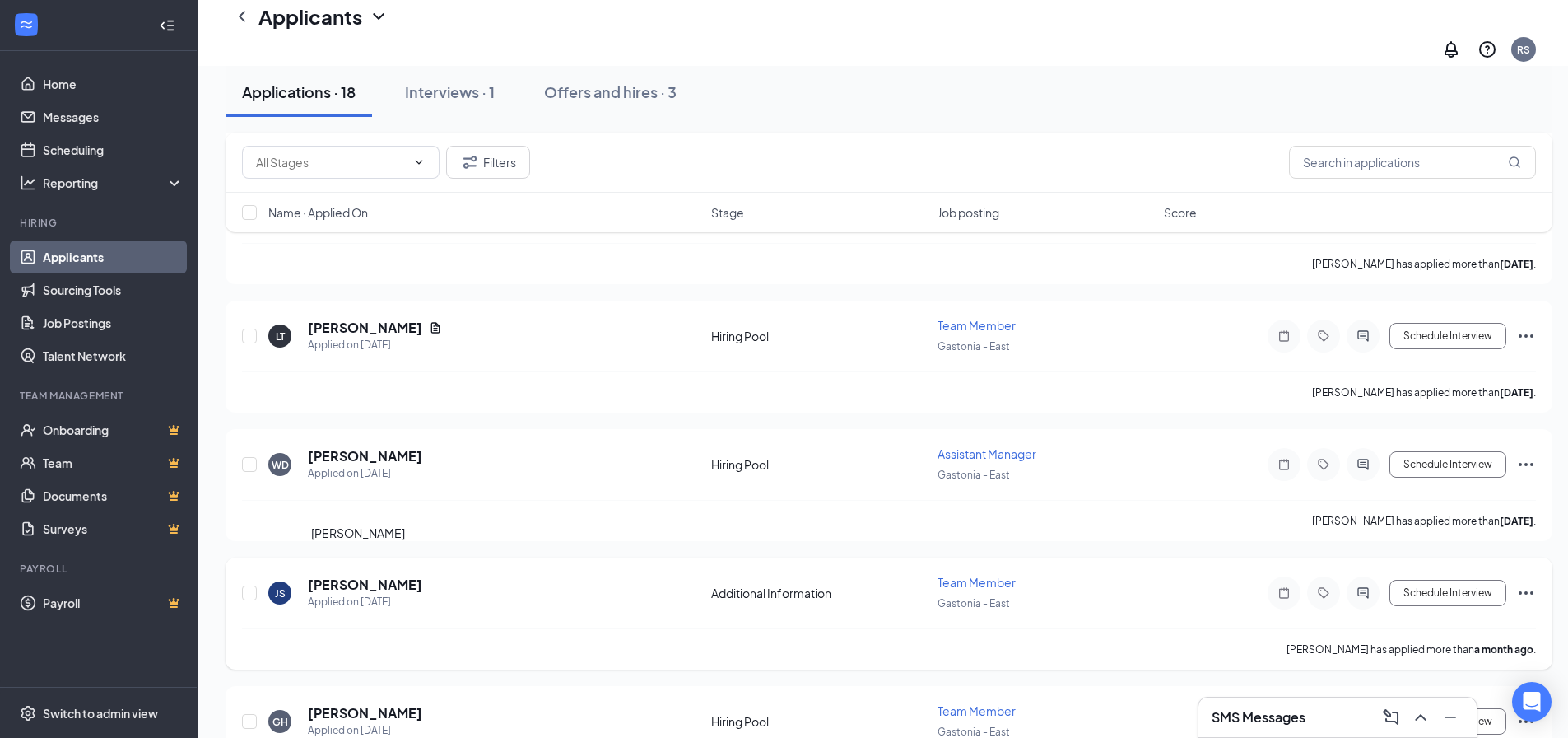
click at [362, 576] on h5 "[PERSON_NAME]" at bounding box center [364, 584] width 114 height 18
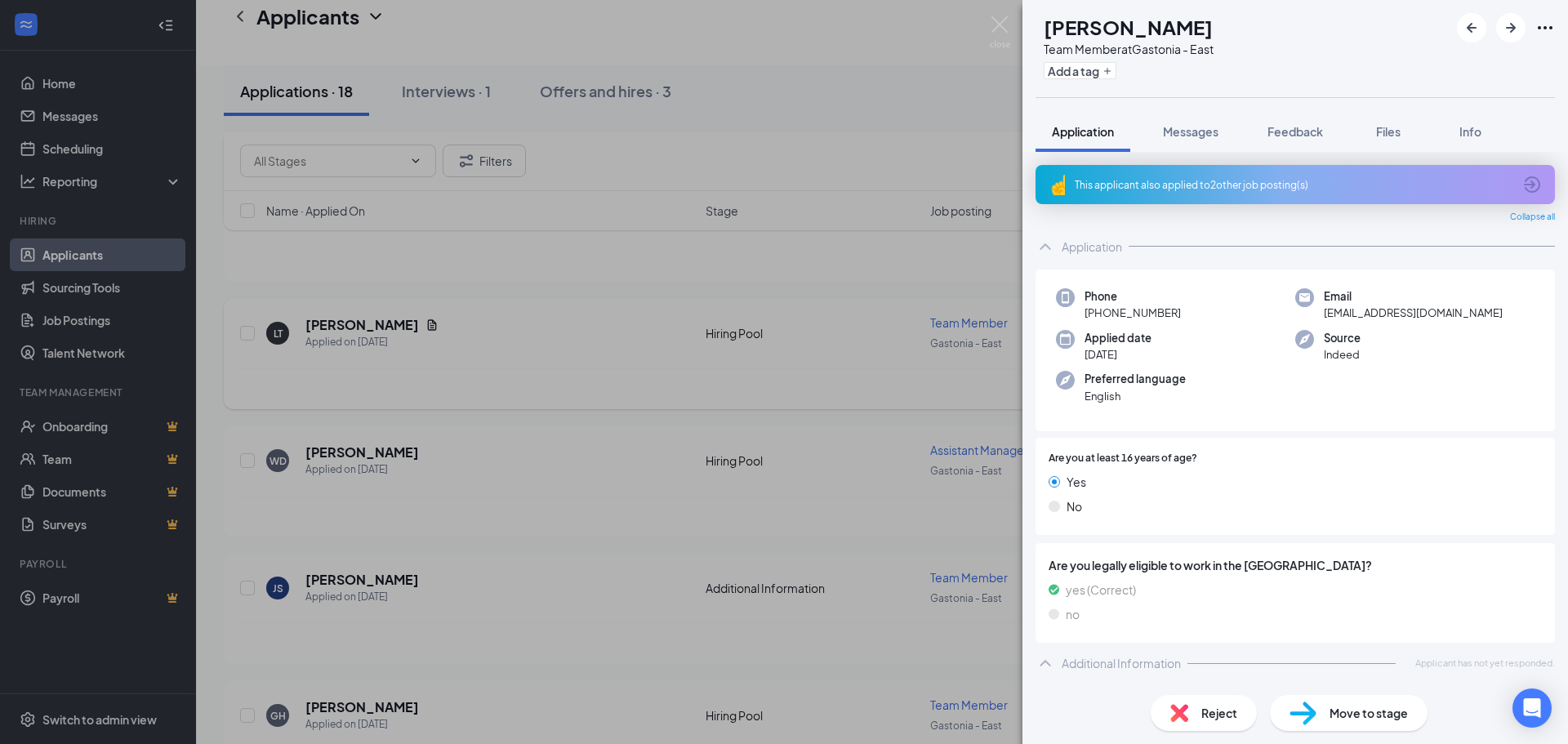
drag, startPoint x: 517, startPoint y: 300, endPoint x: 526, endPoint y: 297, distance: 9.5
click at [518, 300] on div "JS [PERSON_NAME] Team Member at [GEOGRAPHIC_DATA] - East Add a tag Application …" at bounding box center [784, 372] width 1568 height 744
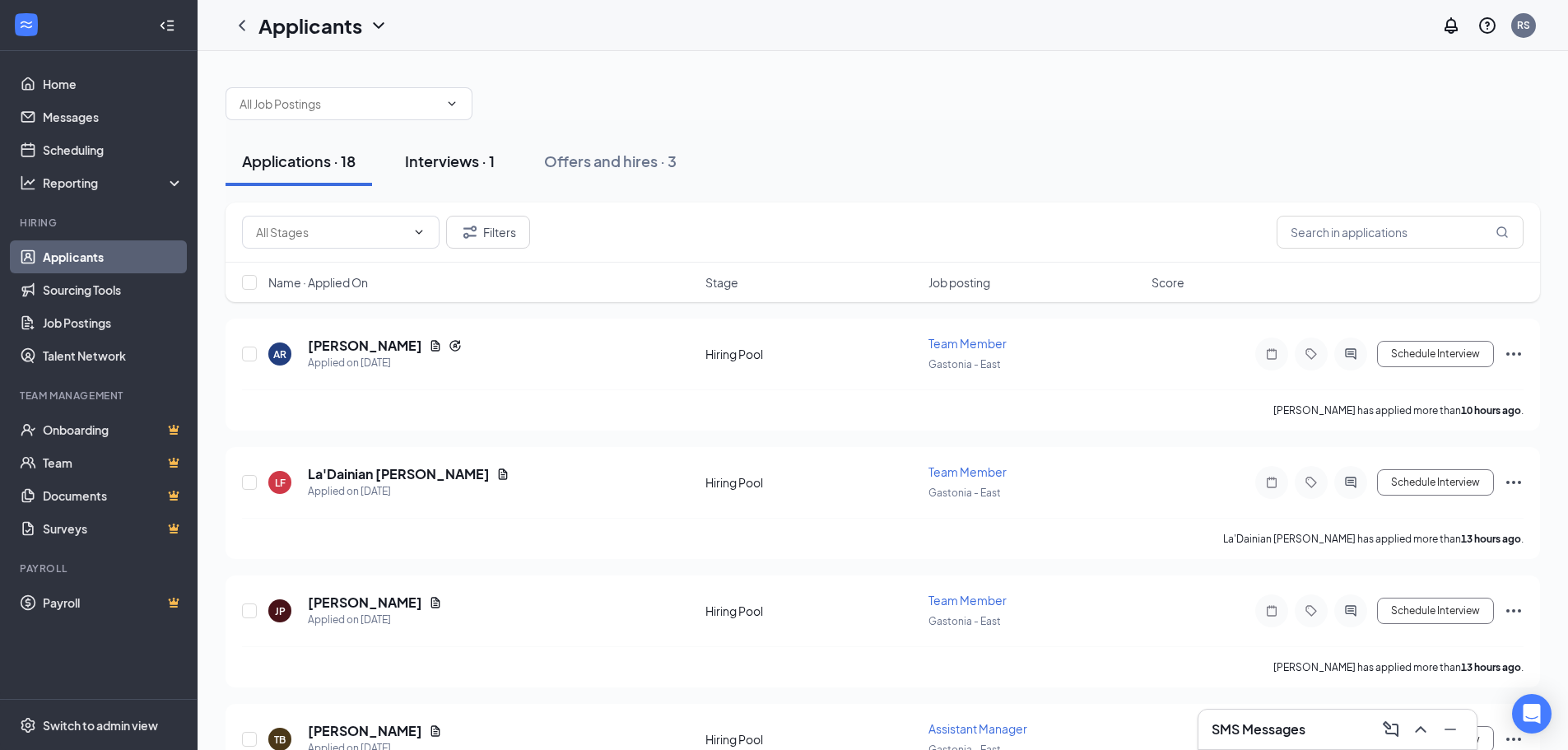
click at [477, 164] on div "Interviews · 1" at bounding box center [449, 160] width 90 height 20
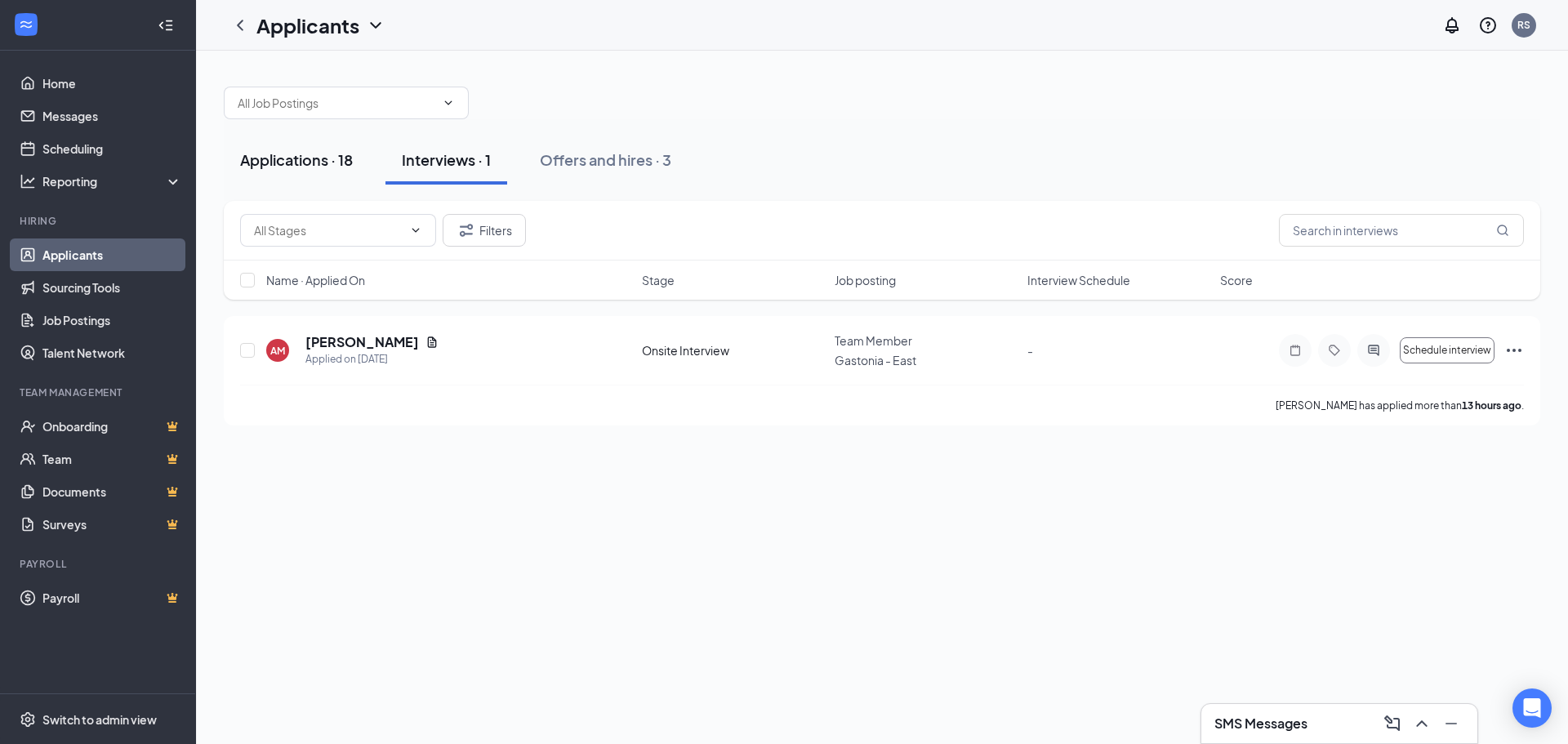
click at [312, 142] on button "Applications · 18" at bounding box center [296, 160] width 145 height 49
